Goal: Task Accomplishment & Management: Use online tool/utility

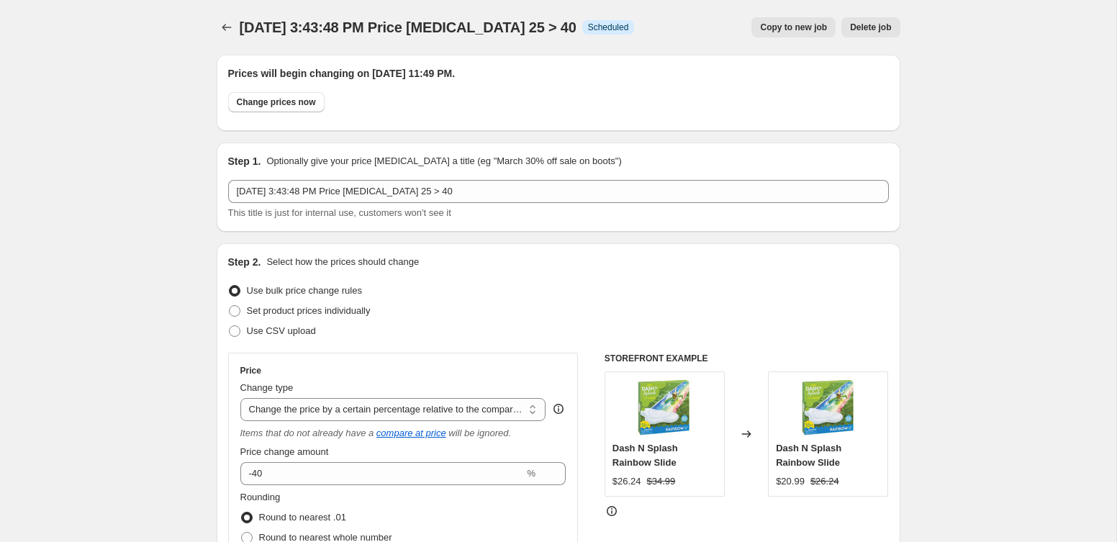
select select "pcap"
select select "tag"
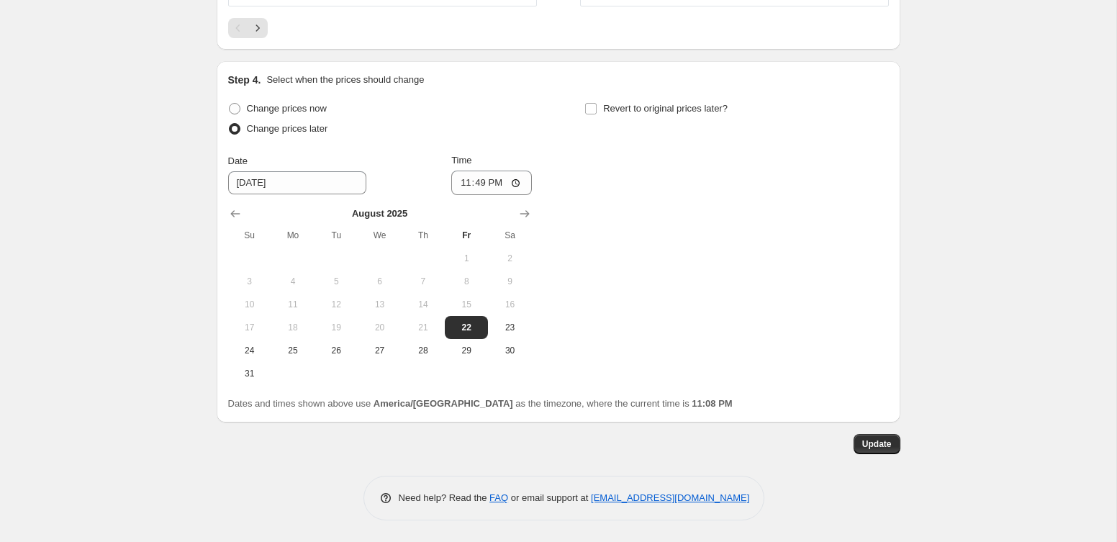
scroll to position [1514, 0]
click at [470, 190] on input "23:49" at bounding box center [491, 183] width 81 height 24
click at [480, 183] on input "23:49" at bounding box center [491, 183] width 81 height 24
click at [312, 115] on span "Change prices now" at bounding box center [287, 109] width 80 height 14
click at [230, 104] on input "Change prices now" at bounding box center [229, 104] width 1 height 1
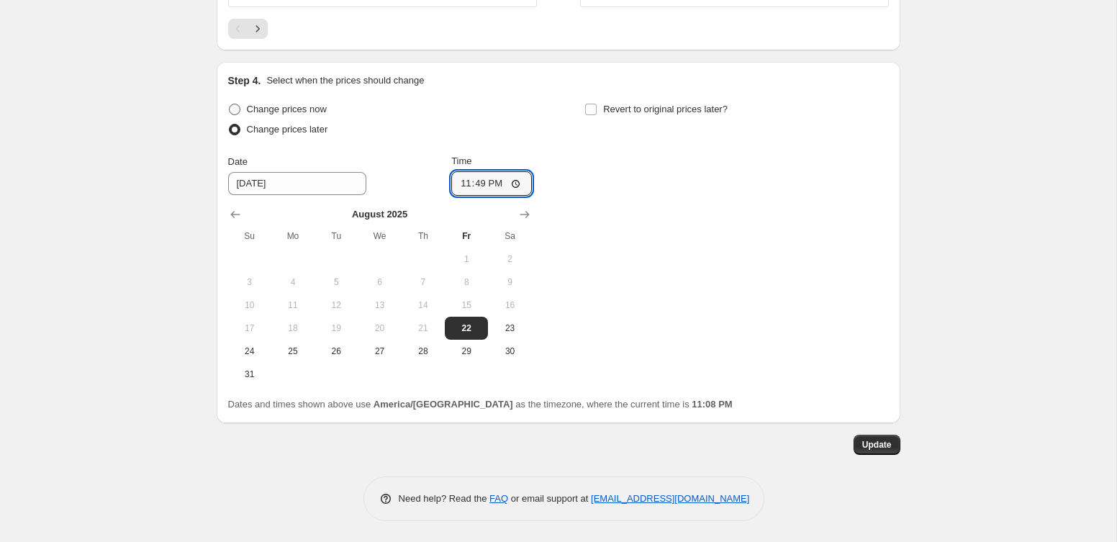
radio input "true"
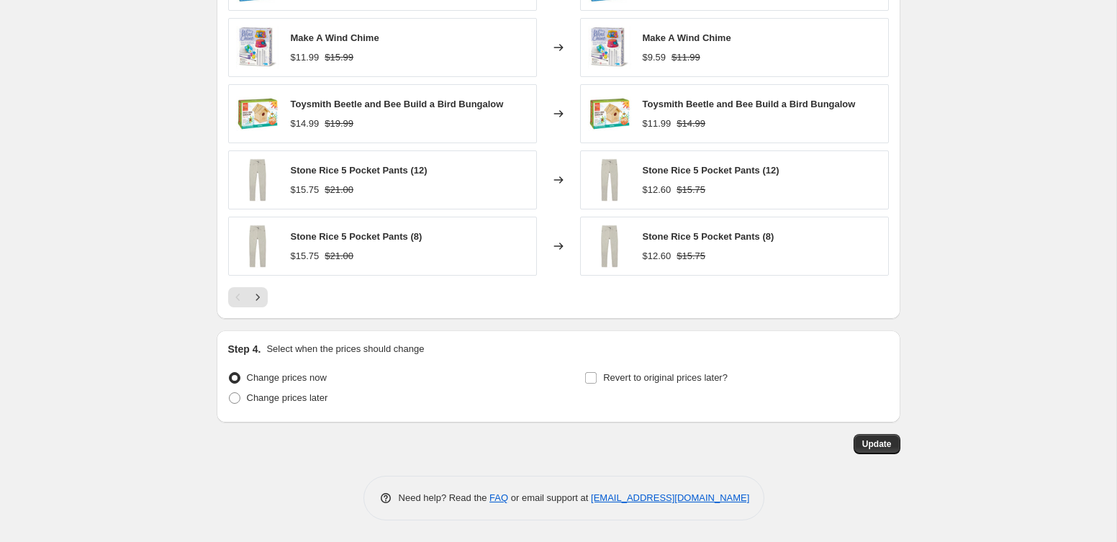
scroll to position [1245, 0]
click at [871, 442] on span "Update" at bounding box center [876, 444] width 29 height 12
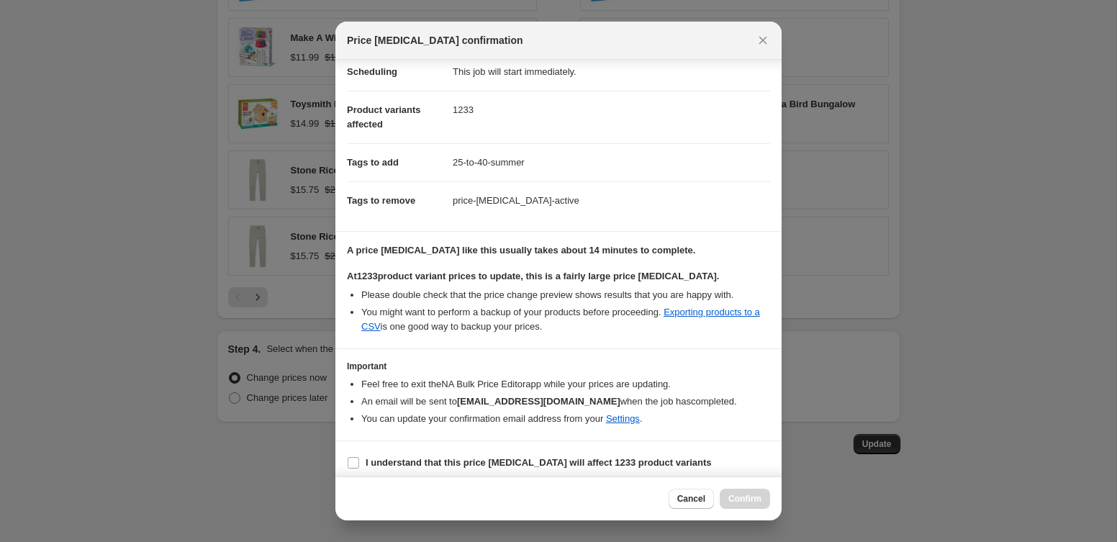
scroll to position [145, 0]
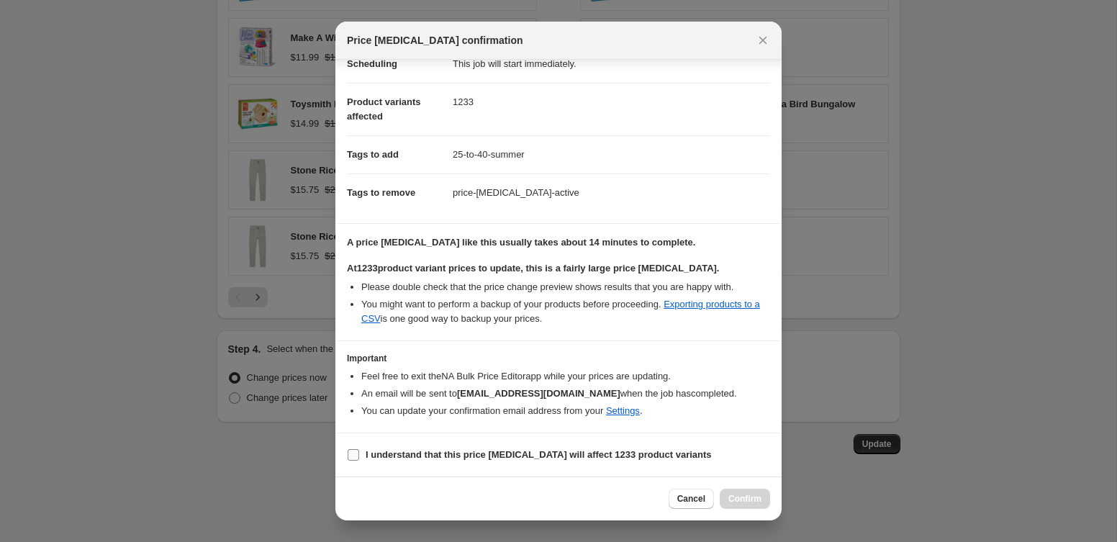
drag, startPoint x: 532, startPoint y: 470, endPoint x: 530, endPoint y: 463, distance: 7.3
click at [532, 469] on section "I understand that this price [MEDICAL_DATA] will affect 1233 product variants" at bounding box center [558, 454] width 446 height 43
click at [530, 456] on b "I understand that this price [MEDICAL_DATA] will affect 1233 product variants" at bounding box center [539, 454] width 346 height 11
click at [359, 456] on input "I understand that this price [MEDICAL_DATA] will affect 1233 product variants" at bounding box center [354, 455] width 12 height 12
checkbox input "true"
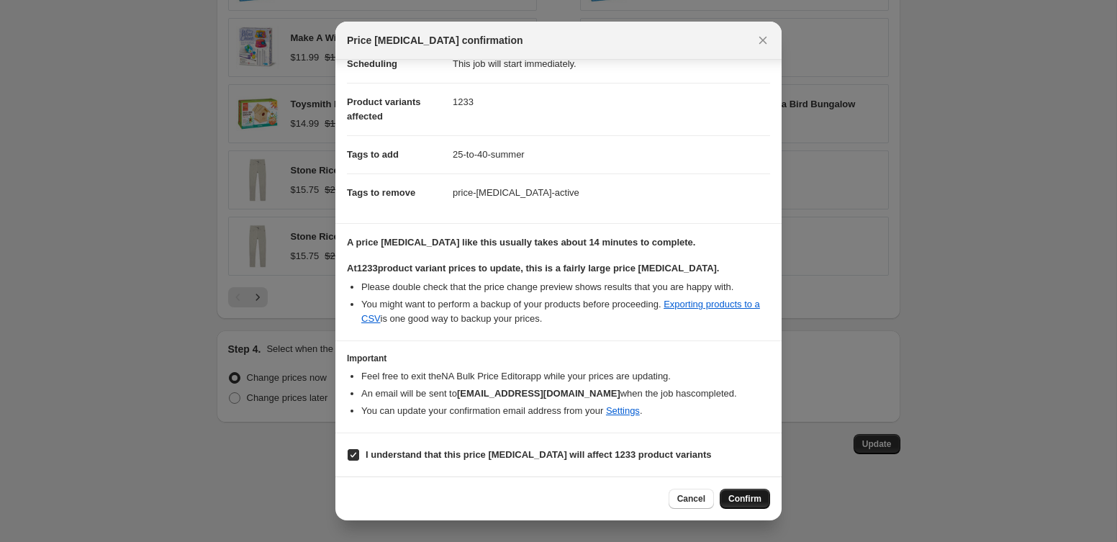
click at [734, 501] on span "Confirm" at bounding box center [744, 499] width 33 height 12
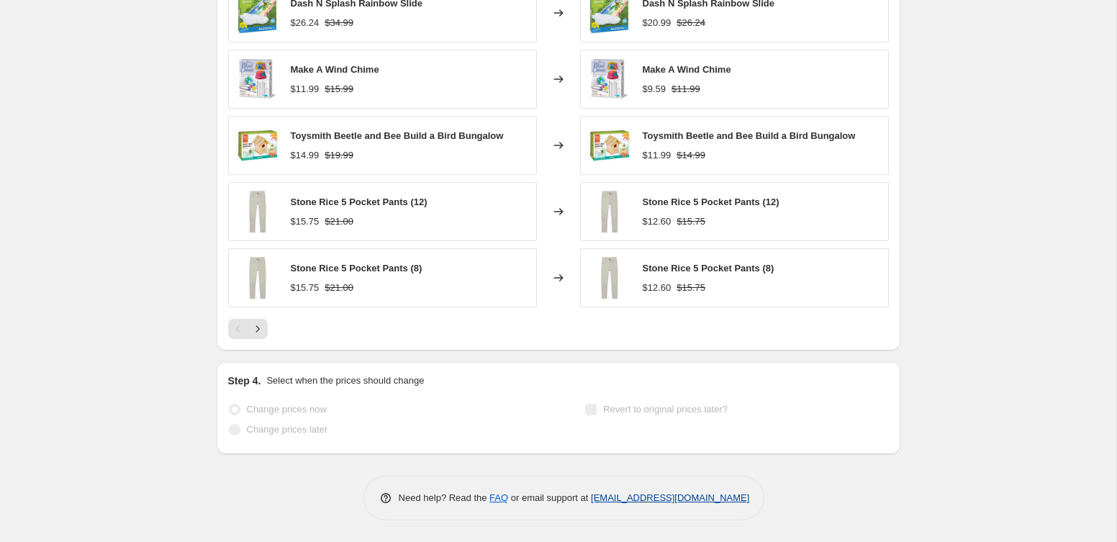
scroll to position [1230, 0]
